Goal: Navigation & Orientation: Find specific page/section

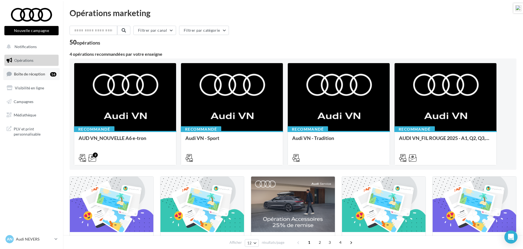
click at [31, 75] on span "Boîte de réception" at bounding box center [29, 74] width 31 height 5
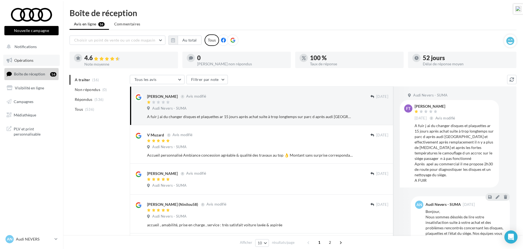
click at [27, 60] on span "Opérations" at bounding box center [23, 60] width 19 height 5
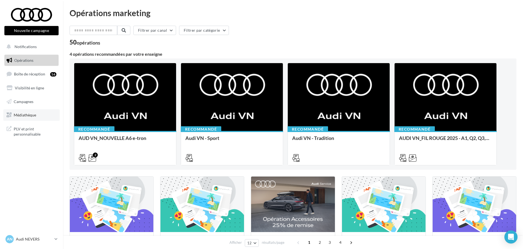
click at [29, 113] on span "Médiathèque" at bounding box center [25, 115] width 22 height 5
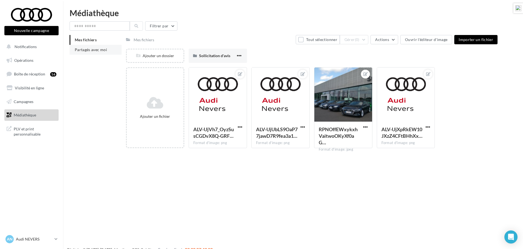
click at [90, 51] on span "Partagés avec moi" at bounding box center [91, 49] width 32 height 5
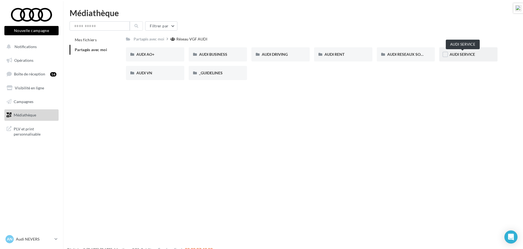
click at [464, 54] on span "AUDI SERVICE" at bounding box center [462, 54] width 25 height 5
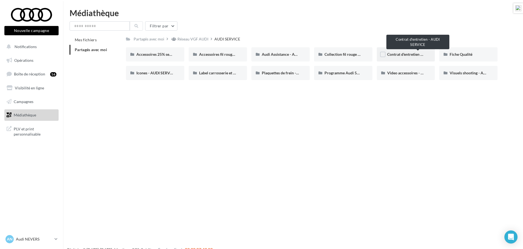
click at [415, 55] on span "Contrat d'entretien - AUDI SERVICE" at bounding box center [417, 54] width 61 height 5
